Goal: Download file/media

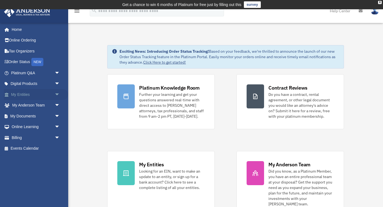
click at [26, 95] on link "My Entities arrow_drop_down" at bounding box center [36, 94] width 64 height 11
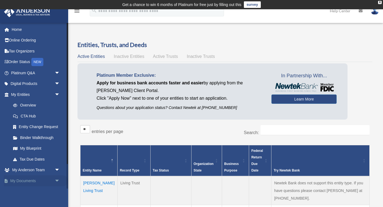
click at [55, 178] on span "arrow_drop_down" at bounding box center [60, 180] width 11 height 11
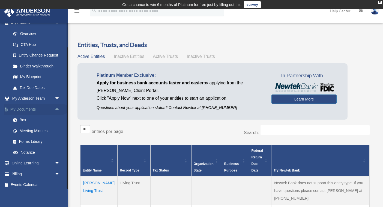
scroll to position [71, 0]
click at [25, 120] on link "Box" at bounding box center [38, 120] width 61 height 11
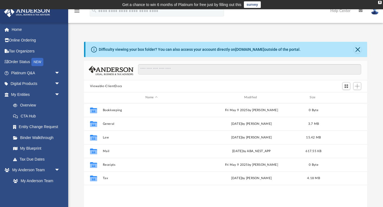
scroll to position [0, 0]
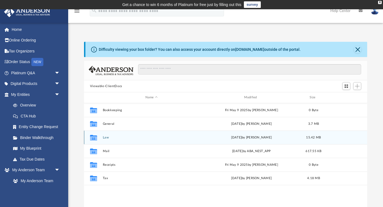
click at [108, 139] on div "Collaborated Folder Law [DATE] by [PERSON_NAME] 15.42 MB" at bounding box center [225, 137] width 283 height 14
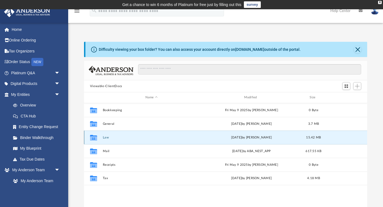
click at [93, 137] on icon "grid" at bounding box center [93, 138] width 7 height 4
click at [107, 138] on button "Law" at bounding box center [152, 138] width 98 height 4
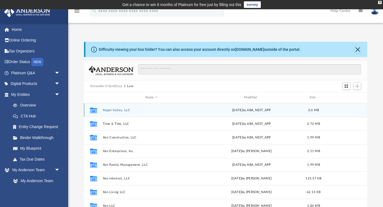
click at [109, 108] on button "Nopal Valley, LLC" at bounding box center [152, 110] width 98 height 4
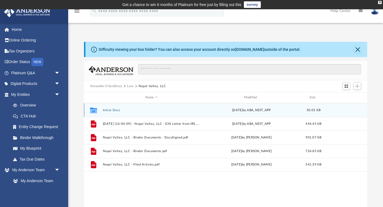
click at [107, 110] on button "Initial Docs" at bounding box center [152, 110] width 98 height 4
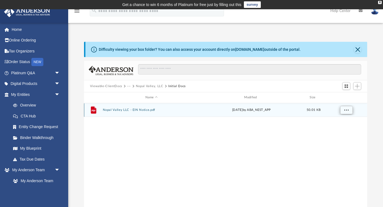
click at [345, 111] on span "More options" at bounding box center [346, 109] width 4 height 3
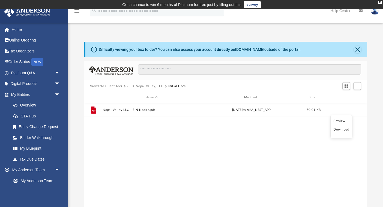
click at [343, 130] on li "Download" at bounding box center [341, 130] width 16 height 6
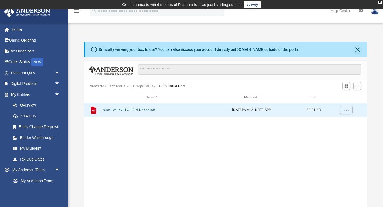
click at [152, 85] on button "Nopal Valley, LLC" at bounding box center [150, 86] width 28 height 5
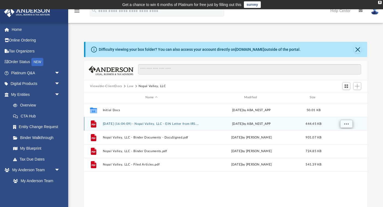
click at [345, 125] on span "More options" at bounding box center [346, 123] width 4 height 3
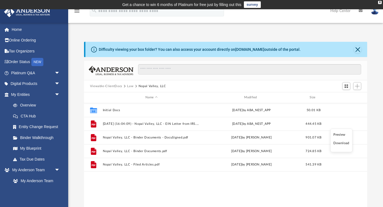
click at [346, 142] on li "Download" at bounding box center [341, 143] width 16 height 6
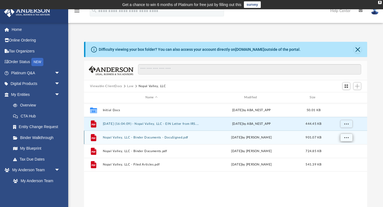
click at [348, 136] on span "More options" at bounding box center [346, 137] width 4 height 3
click at [343, 158] on li "Download" at bounding box center [341, 157] width 16 height 6
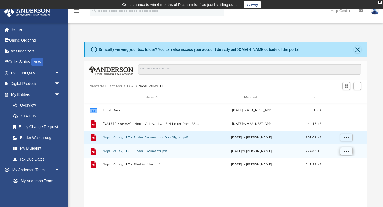
click at [348, 152] on span "More options" at bounding box center [346, 150] width 4 height 3
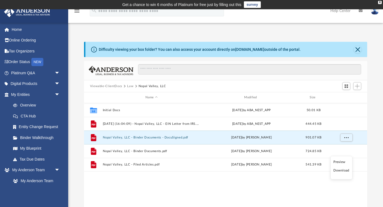
click at [341, 171] on li "Download" at bounding box center [341, 171] width 16 height 6
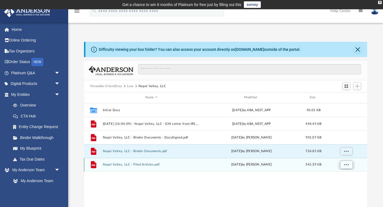
click at [347, 164] on span "More options" at bounding box center [346, 164] width 4 height 3
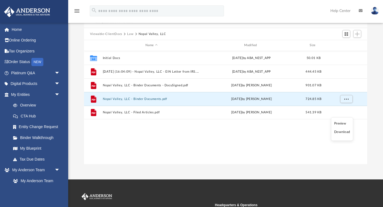
scroll to position [52, 0]
click at [341, 131] on li "Download" at bounding box center [342, 132] width 16 height 6
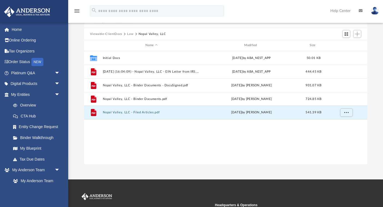
click at [341, 131] on div "Collaborated Folder Initial Docs Fri May 16 2025 by ABA_NEST_APP 50.01 KB File …" at bounding box center [225, 107] width 283 height 113
click at [40, 92] on link "My Entities arrow_drop_down" at bounding box center [36, 94] width 64 height 11
click at [56, 73] on span "arrow_drop_down" at bounding box center [60, 72] width 11 height 11
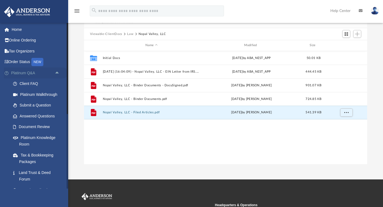
click at [55, 73] on span "arrow_drop_up" at bounding box center [60, 72] width 11 height 11
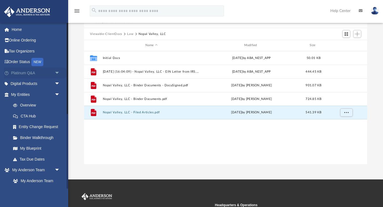
click at [29, 70] on link "Platinum Q&A arrow_drop_down" at bounding box center [36, 72] width 64 height 11
click at [21, 94] on link "My Entities arrow_drop_down" at bounding box center [36, 94] width 64 height 11
click at [26, 73] on link "Platinum Q&A arrow_drop_down" at bounding box center [36, 72] width 64 height 11
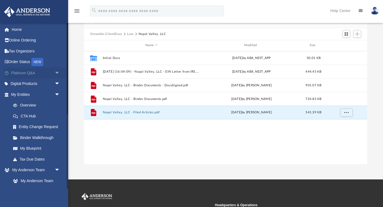
click at [26, 73] on link "Platinum Q&A arrow_drop_down" at bounding box center [36, 72] width 64 height 11
click at [22, 72] on link "Platinum Q&A arrow_drop_down" at bounding box center [36, 72] width 64 height 11
click at [18, 73] on link "Platinum Q&A arrow_drop_down" at bounding box center [36, 72] width 64 height 11
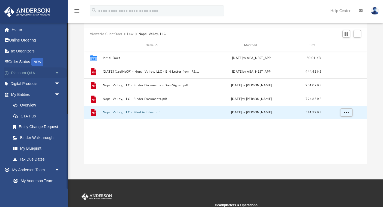
click at [18, 73] on link "Platinum Q&A arrow_drop_down" at bounding box center [36, 72] width 64 height 11
